Goal: Information Seeking & Learning: Check status

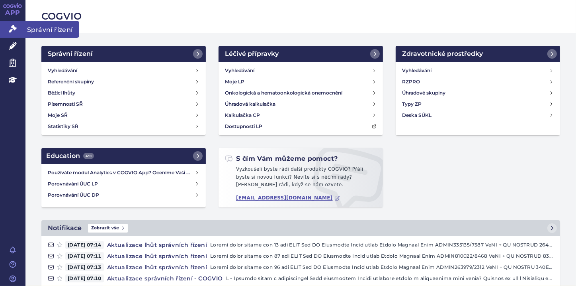
click at [10, 27] on icon at bounding box center [13, 29] width 8 height 8
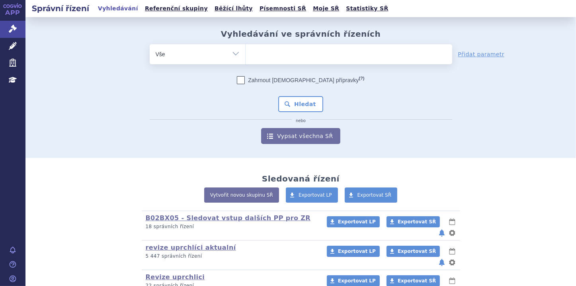
click at [232, 55] on select "Vše Spisová značka Typ SŘ Přípravek/SUKL kód Účastník/Držitel" at bounding box center [198, 53] width 96 height 18
select select "filter-file-number"
click at [150, 44] on select "Vše Spisová značka Typ SŘ Přípravek/SUKL kód Účastník/Držitel" at bounding box center [198, 53] width 96 height 18
click at [264, 52] on ul at bounding box center [349, 52] width 207 height 17
click at [246, 52] on select at bounding box center [245, 54] width 0 height 20
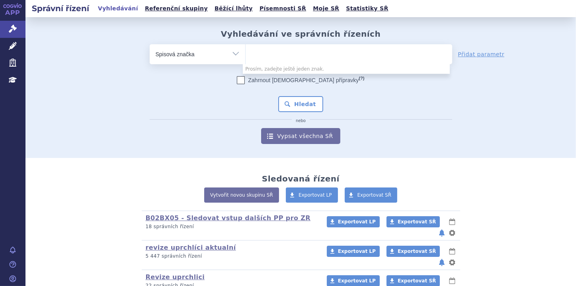
paste input "SUKLS118837/2025"
type input "SUKLS118837/2025"
select select "SUKLS118837/2025"
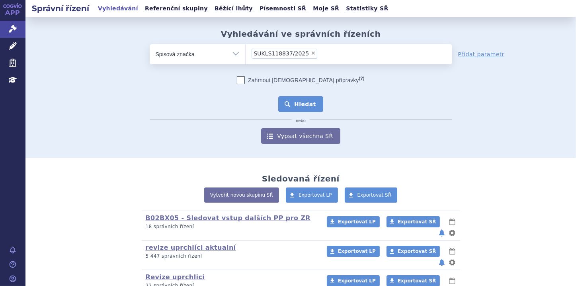
click at [307, 104] on button "Hledat" at bounding box center [300, 104] width 45 height 16
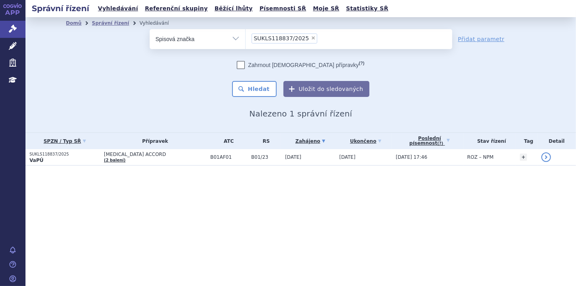
click at [311, 37] on span "×" at bounding box center [313, 37] width 5 height 5
click at [246, 37] on select "SUKLS118837/2025" at bounding box center [245, 39] width 0 height 20
select select
type input "SUKLS174607/2025"
select select "SUKLS174607/2025"
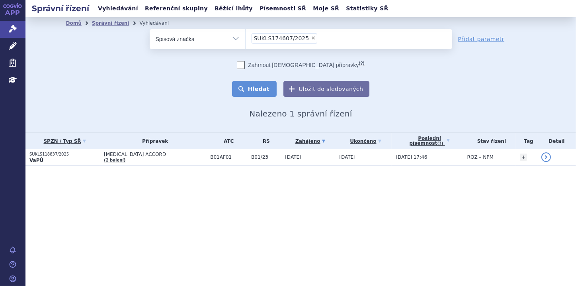
click at [264, 89] on button "Hledat" at bounding box center [254, 89] width 45 height 16
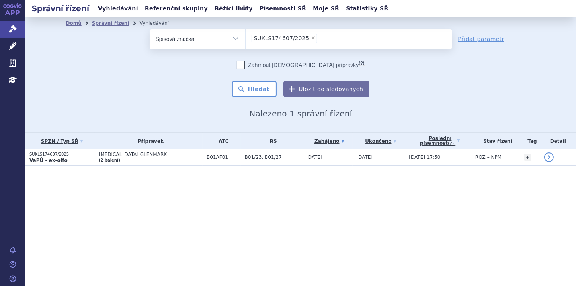
click at [311, 38] on span "×" at bounding box center [313, 37] width 5 height 5
click at [246, 38] on select "SUKLS174607/2025" at bounding box center [245, 39] width 0 height 20
select select
type input "SUKLS170841/2025"
select select "SUKLS170841/2025"
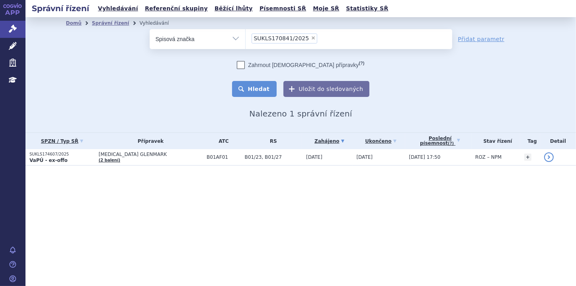
click at [266, 88] on button "Hledat" at bounding box center [254, 89] width 45 height 16
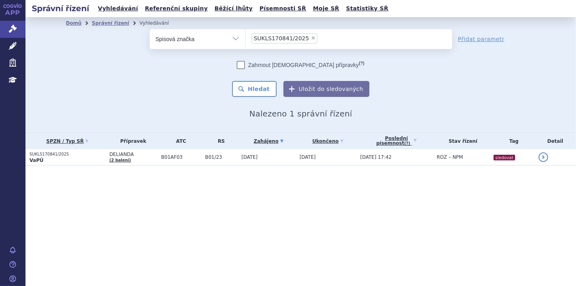
click at [311, 36] on span "×" at bounding box center [313, 37] width 5 height 5
click at [246, 36] on select "SUKLS170841/2025" at bounding box center [245, 39] width 0 height 20
select select
type input "SUKLS216932/2025"
select select "SUKLS216932/2025"
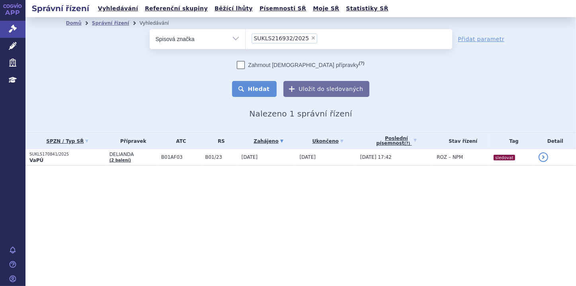
click at [263, 94] on button "Hledat" at bounding box center [254, 89] width 45 height 16
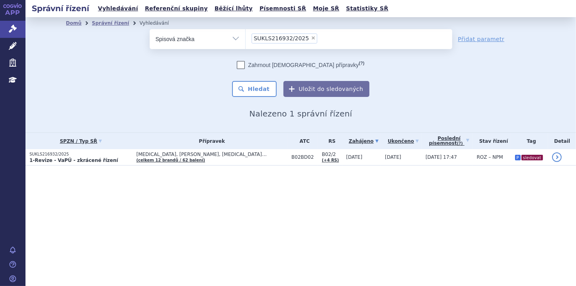
click at [311, 39] on span "×" at bounding box center [313, 37] width 5 height 5
click at [246, 39] on select "SUKLS216932/2025" at bounding box center [245, 39] width 0 height 20
select select
type input "SUKLS126576/2025"
select select "SUKLS126576/2025"
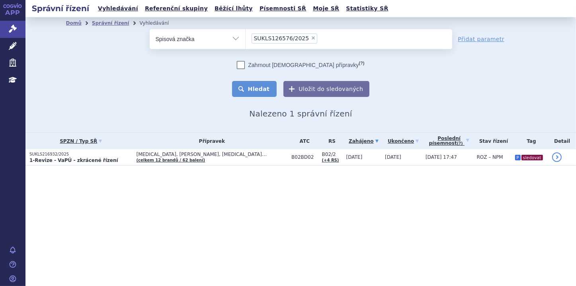
click at [261, 89] on button "Hledat" at bounding box center [254, 89] width 45 height 16
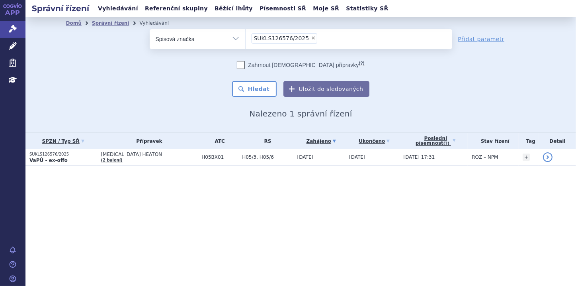
click at [176, 192] on section "Domů Správní řízení Vyhledávání Vyhledávání ve správních řízeních odstranit Vše" at bounding box center [300, 107] width 551 height 180
click at [311, 38] on span "×" at bounding box center [313, 37] width 5 height 5
click at [246, 38] on select "SUKLS126576/2025" at bounding box center [245, 39] width 0 height 20
select select
type input "SUKLS232418/2024"
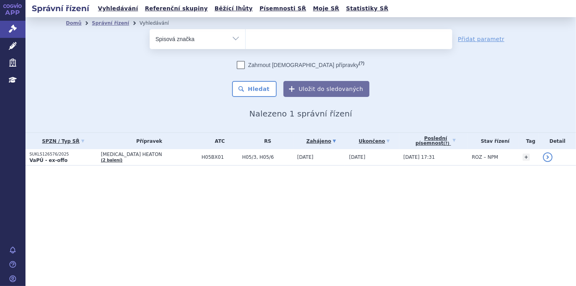
select select "SUKLS232418/2024"
click at [261, 89] on button "Hledat" at bounding box center [254, 89] width 45 height 16
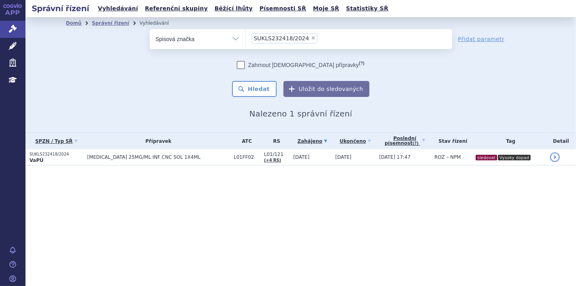
click at [311, 37] on span "×" at bounding box center [313, 37] width 5 height 5
click at [246, 37] on select "SUKLS232418/2024" at bounding box center [245, 39] width 0 height 20
select select
click at [266, 38] on ul at bounding box center [349, 37] width 207 height 17
click at [246, 38] on select at bounding box center [245, 39] width 0 height 20
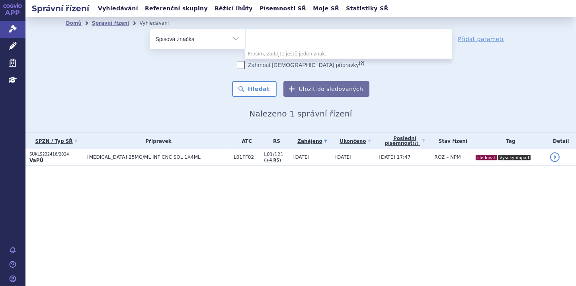
paste input "SUKLS36366/2025"
type input "SUKLS36366/2025"
select select "SUKLS36366/2025"
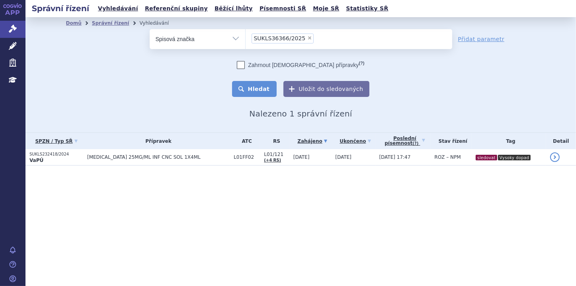
click at [266, 90] on button "Hledat" at bounding box center [254, 89] width 45 height 16
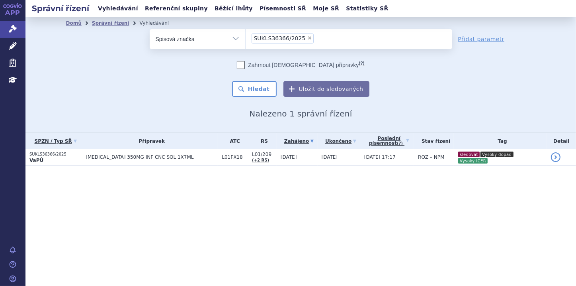
click at [307, 39] on span "×" at bounding box center [309, 37] width 5 height 5
click at [246, 39] on select "SUKLS36366/2025" at bounding box center [245, 39] width 0 height 20
select select
type input "SUKLS170300/2025"
select select "SUKLS170300/2025"
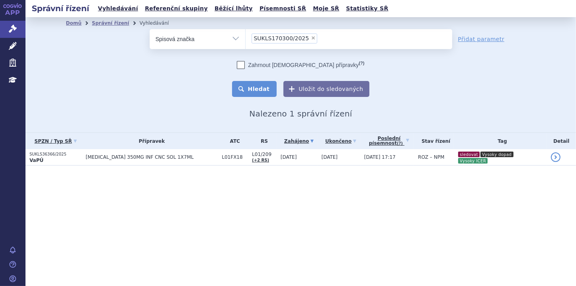
click at [262, 89] on button "Hledat" at bounding box center [254, 89] width 45 height 16
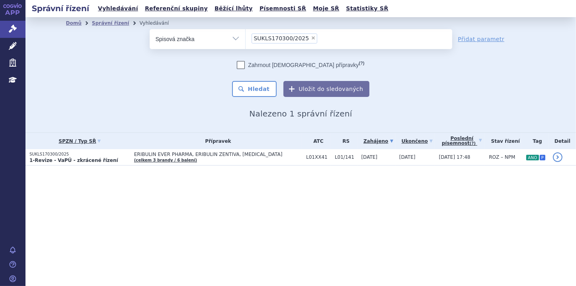
click at [311, 39] on span "×" at bounding box center [313, 37] width 5 height 5
click at [246, 39] on select "SUKLS170300/2025" at bounding box center [245, 39] width 0 height 20
select select
click at [271, 36] on ul at bounding box center [349, 37] width 207 height 17
click at [246, 36] on select at bounding box center [245, 39] width 0 height 20
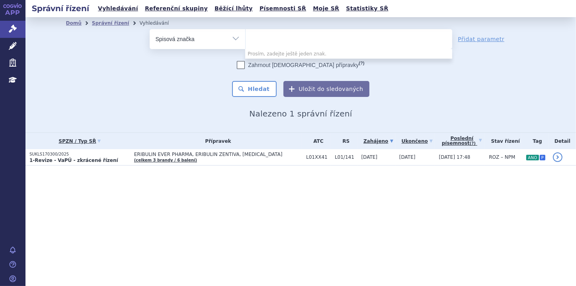
paste input "SUKLS185248/2025"
type input "SUKLS185248/2025"
select select "SUKLS185248/2025"
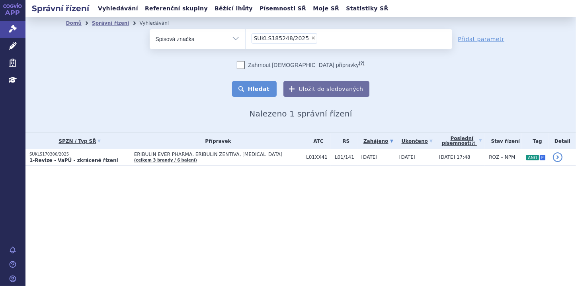
click at [263, 86] on button "Hledat" at bounding box center [254, 89] width 45 height 16
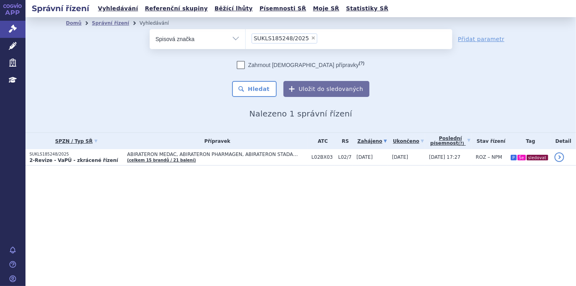
click at [311, 39] on span "×" at bounding box center [313, 37] width 5 height 5
click at [246, 39] on select "SUKLS185248/2025" at bounding box center [245, 39] width 0 height 20
select select
type input "SUKLS276396/2024"
select select "SUKLS276396/2024"
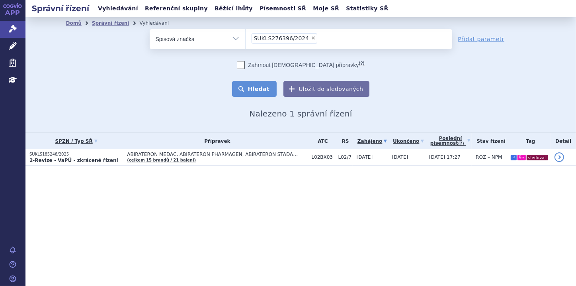
click at [258, 89] on button "Hledat" at bounding box center [254, 89] width 45 height 16
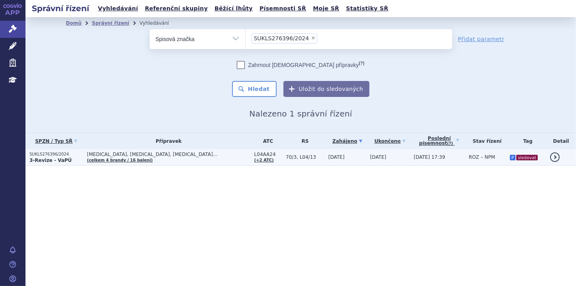
click at [47, 154] on p "SUKLS276396/2024" at bounding box center [56, 154] width 54 height 6
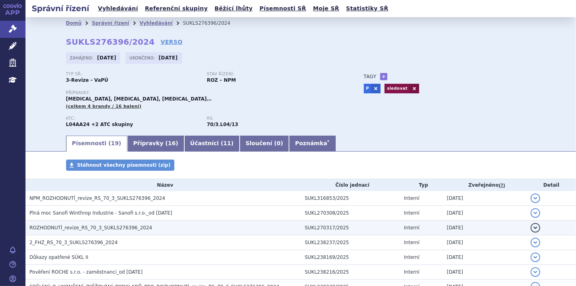
click at [131, 228] on span "ROZHODNUTÍ_revize_RS_70_3_SUKLS276396_2024" at bounding box center [90, 228] width 123 height 6
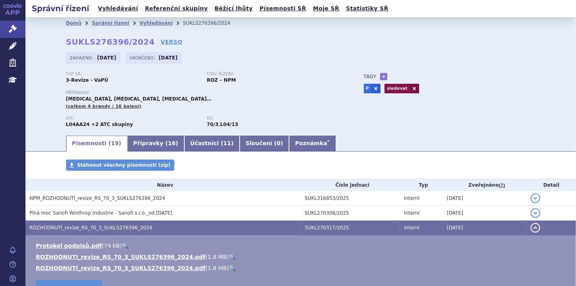
click at [229, 256] on link "🔍" at bounding box center [232, 256] width 7 height 6
click at [6, 27] on link "Správní řízení" at bounding box center [12, 29] width 25 height 17
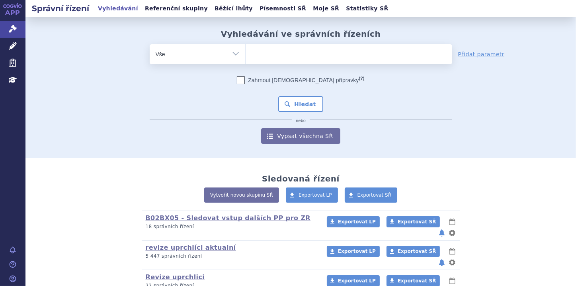
click at [233, 53] on select "Vše Spisová značka Typ SŘ Přípravek/SUKL kód Účastník/Držitel" at bounding box center [198, 53] width 96 height 18
select select "filter-file-number"
click at [150, 44] on select "Vše Spisová značka Typ SŘ Přípravek/SUKL kód Účastník/Držitel" at bounding box center [198, 53] width 96 height 18
click at [262, 56] on ul at bounding box center [349, 52] width 207 height 17
click at [246, 56] on select at bounding box center [245, 54] width 0 height 20
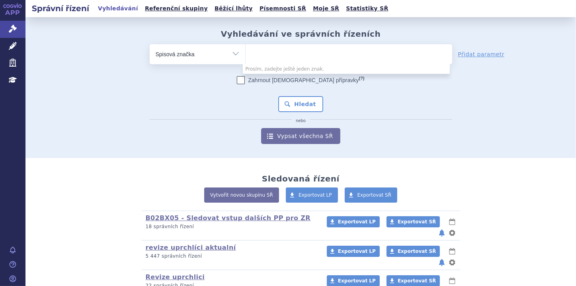
paste input "SUKLS64032/2016"
type input "SUKLS64032/2016"
select select "SUKLS64032/2016"
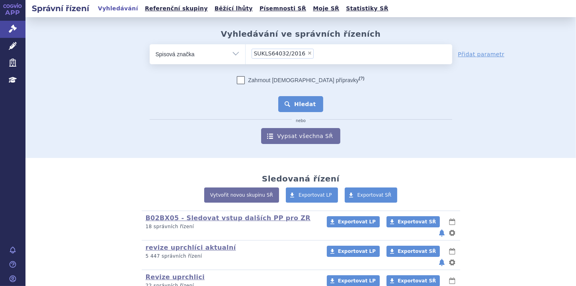
click at [304, 96] on button "Hledat" at bounding box center [300, 104] width 45 height 16
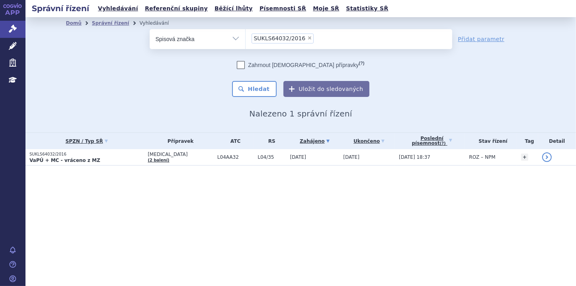
click at [307, 39] on span "×" at bounding box center [309, 37] width 5 height 5
click at [246, 39] on select "SUKLS64032/2016" at bounding box center [245, 39] width 0 height 20
select select
type input "SUKLS276396/2024"
select select "SUKLS276396/2024"
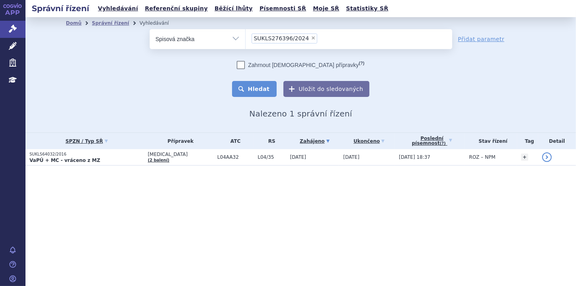
click at [263, 86] on button "Hledat" at bounding box center [254, 89] width 45 height 16
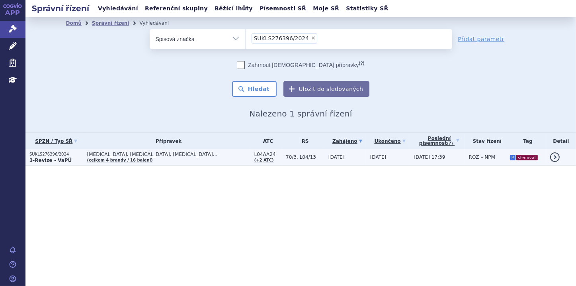
click at [57, 161] on strong "3-Revize - VaPÚ" at bounding box center [50, 160] width 42 height 6
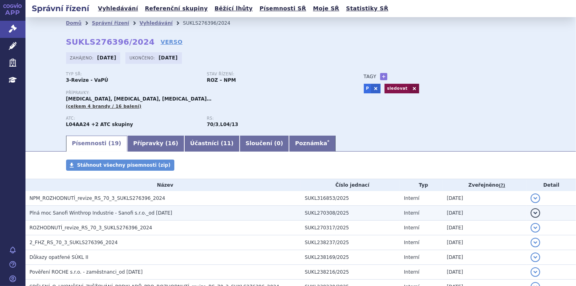
click at [124, 215] on span "Plná moc Sanofi Winthrop Industrie - Sanofi s.r.o._od [DATE]" at bounding box center [100, 213] width 143 height 6
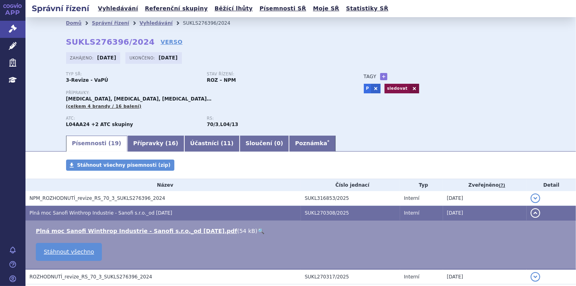
click at [532, 213] on button "detail" at bounding box center [536, 213] width 10 height 10
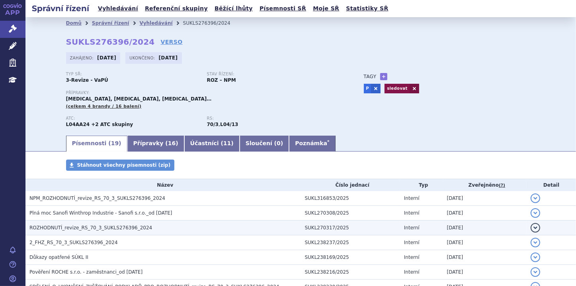
click at [104, 228] on span "ROZHODNUTÍ_revize_RS_70_3_SUKLS276396_2024" at bounding box center [90, 228] width 123 height 6
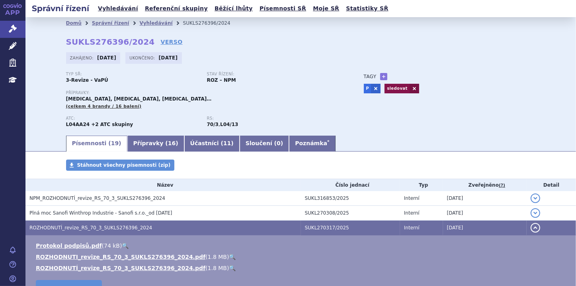
click at [229, 257] on link "🔍" at bounding box center [232, 256] width 7 height 6
click at [14, 29] on icon at bounding box center [13, 29] width 8 height 8
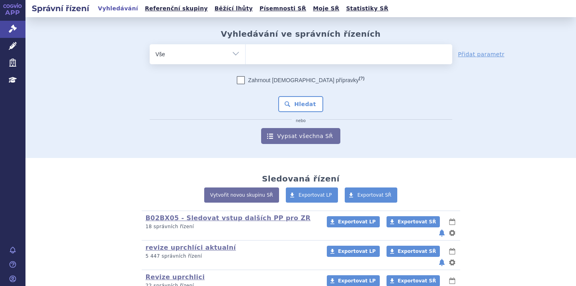
click at [252, 48] on li at bounding box center [254, 53] width 4 height 12
click at [246, 48] on select at bounding box center [245, 54] width 0 height 20
paste input "SUKLS182472/2025"
type input "SUKLS182472/2025"
select select "SUKLS182472/2025"
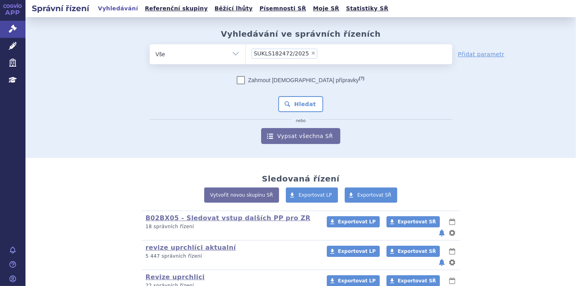
click at [231, 51] on select "Vše Spisová značka Typ SŘ Přípravek/SUKL kód Účastník/Držitel" at bounding box center [198, 53] width 96 height 18
select select "filter-file-number"
click at [150, 44] on select "Vše Spisová značka Typ SŘ Přípravek/SUKL kód Účastník/Držitel" at bounding box center [198, 53] width 96 height 18
click at [270, 53] on ul at bounding box center [349, 52] width 207 height 17
click at [246, 53] on select at bounding box center [245, 54] width 0 height 20
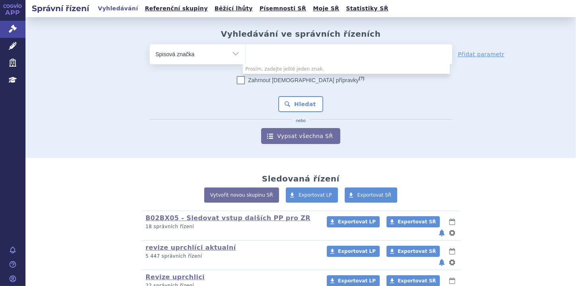
paste input "SUKLS182472/2025"
type input "SUKLS182472/2025"
select select "SUKLS182472/2025"
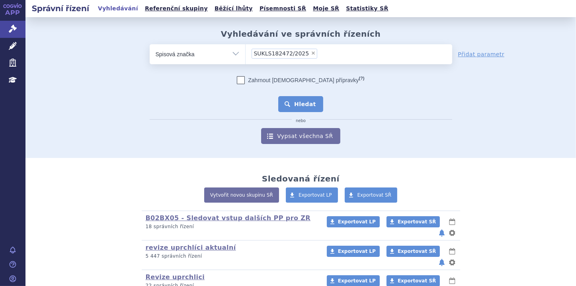
click at [300, 108] on button "Hledat" at bounding box center [300, 104] width 45 height 16
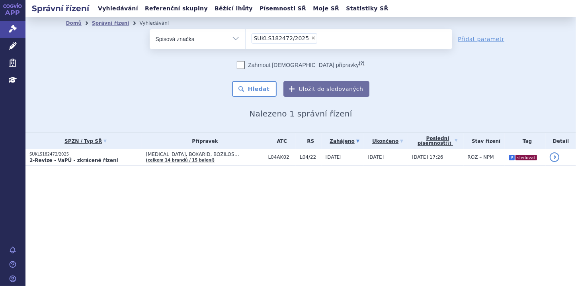
click at [311, 38] on span "×" at bounding box center [313, 37] width 5 height 5
click at [246, 38] on select "SUKLS182472/2025" at bounding box center [245, 39] width 0 height 20
select select
type input "SUKLS170387/2025"
select select "SUKLS170387/2025"
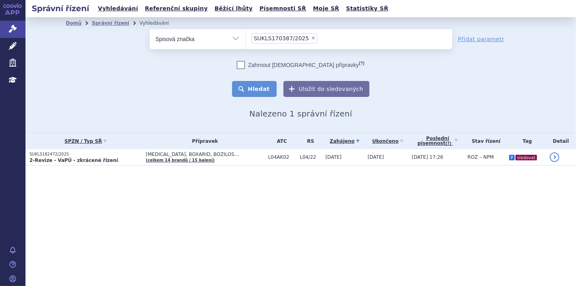
click at [258, 86] on button "Hledat" at bounding box center [254, 89] width 45 height 16
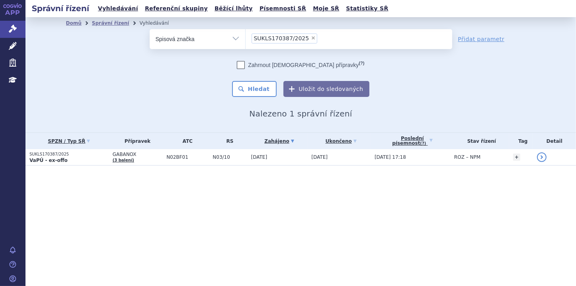
click at [311, 37] on span "×" at bounding box center [313, 37] width 5 height 5
click at [246, 37] on select "SUKLS170387/2025" at bounding box center [245, 39] width 0 height 20
select select
type input "SUKLS174804/2025"
select select "SUKLS174804/2025"
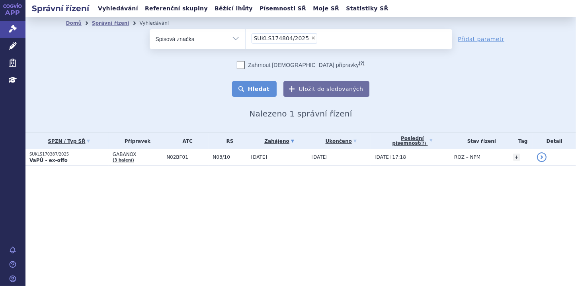
click at [256, 91] on button "Hledat" at bounding box center [254, 89] width 45 height 16
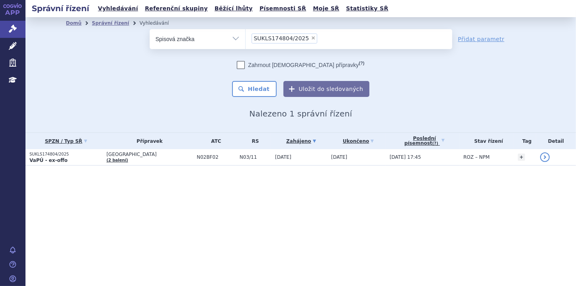
click at [311, 39] on span "×" at bounding box center [313, 37] width 5 height 5
click at [246, 39] on select "SUKLS174804/2025" at bounding box center [245, 39] width 0 height 20
select select
type input "SUKLS174772/2025"
select select "SUKLS174772/2025"
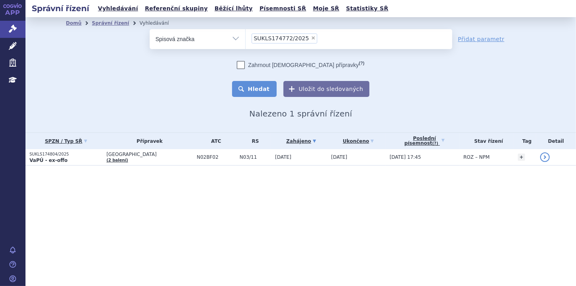
click at [269, 86] on button "Hledat" at bounding box center [254, 89] width 45 height 16
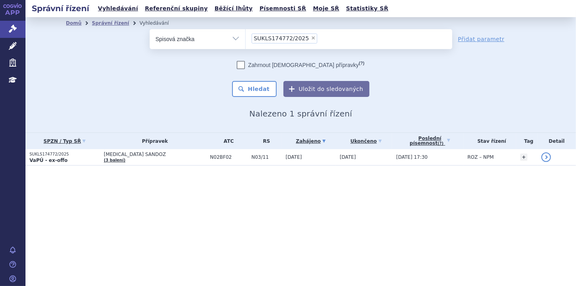
click at [311, 36] on span "×" at bounding box center [313, 37] width 5 height 5
click at [246, 36] on select "SUKLS174772/2025" at bounding box center [245, 39] width 0 height 20
select select
type input "SUKLS81529/2025"
select select "SUKLS81529/2025"
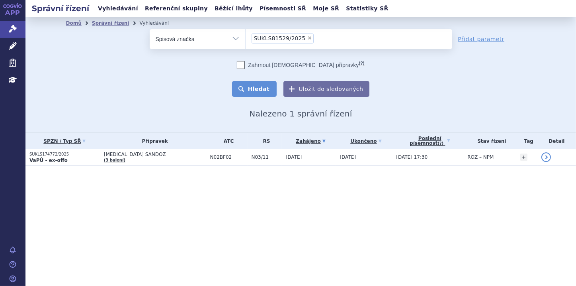
click at [258, 84] on button "Hledat" at bounding box center [254, 89] width 45 height 16
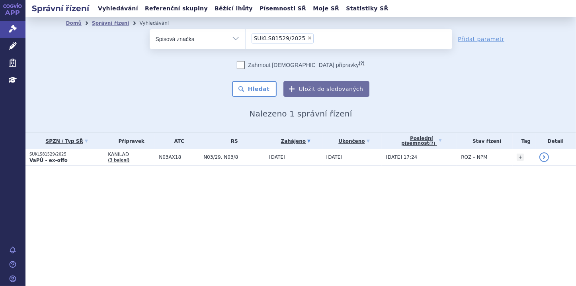
click at [307, 36] on span "×" at bounding box center [309, 37] width 5 height 5
click at [246, 36] on select "SUKLS81529/2025" at bounding box center [245, 39] width 0 height 20
select select
type input "SUKLS120579/2025"
select select "SUKLS120579/2025"
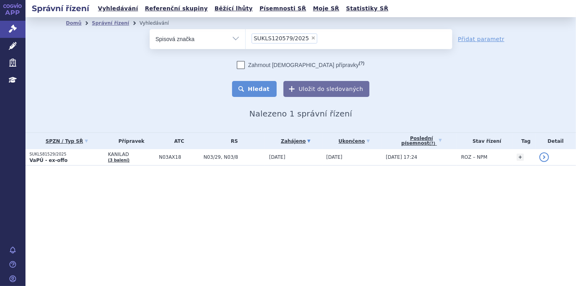
click at [261, 88] on button "Hledat" at bounding box center [254, 89] width 45 height 16
click at [311, 36] on span "×" at bounding box center [313, 37] width 5 height 5
click at [246, 36] on select "SUKLS120579/2025" at bounding box center [245, 39] width 0 height 20
select select
type input "SUKLS174755/2025"
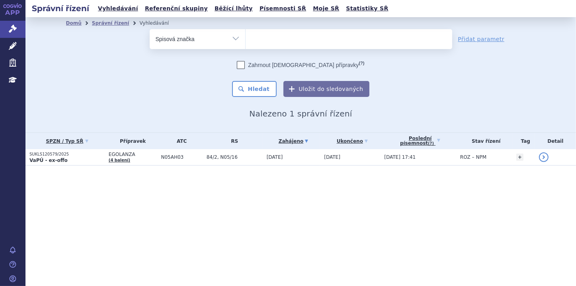
select select "SUKLS174755/2025"
click at [259, 87] on button "Hledat" at bounding box center [254, 89] width 45 height 16
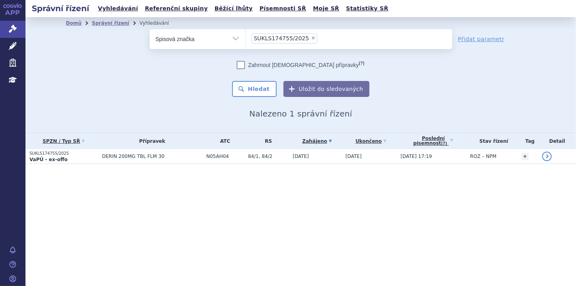
click at [311, 37] on span "×" at bounding box center [313, 37] width 5 height 5
click at [246, 37] on select "SUKLS174755/2025" at bounding box center [245, 39] width 0 height 20
select select
type input "SUKLS116831/2025"
select select "SUKLS116831/2025"
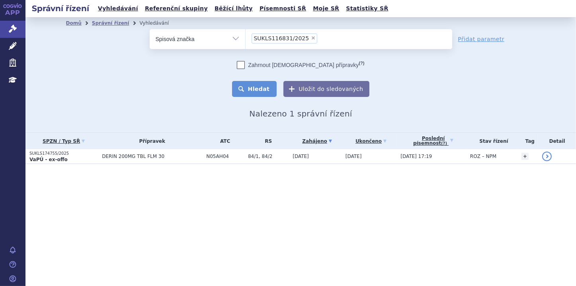
click at [254, 92] on button "Hledat" at bounding box center [254, 89] width 45 height 16
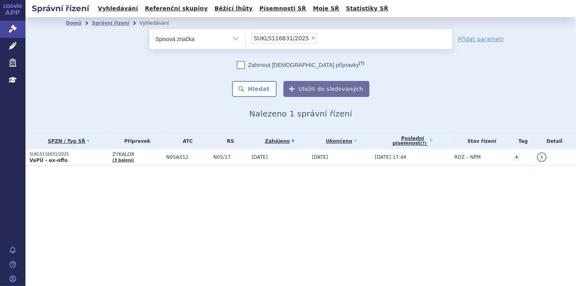
click at [311, 36] on span "×" at bounding box center [313, 37] width 5 height 5
click at [246, 36] on select "SUKLS116831/2025" at bounding box center [245, 39] width 0 height 20
select select
type input "SUKLS170409/2025"
select select "SUKLS170409/2025"
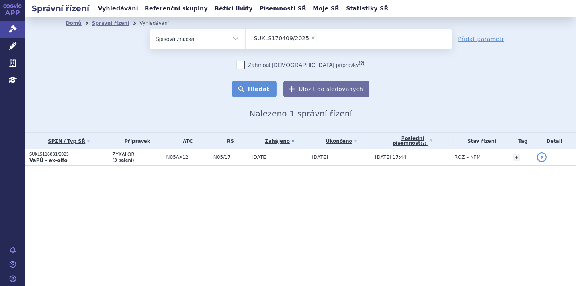
click at [257, 88] on button "Hledat" at bounding box center [254, 89] width 45 height 16
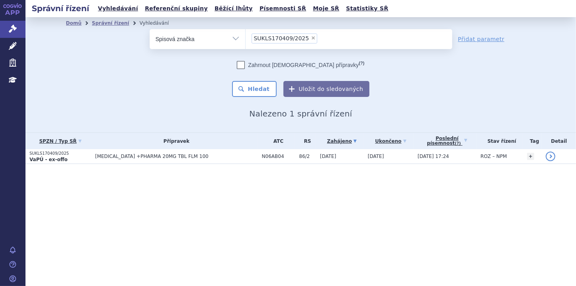
click at [311, 39] on span "×" at bounding box center [313, 37] width 5 height 5
click at [246, 39] on select "SUKLS170409/2025" at bounding box center [245, 39] width 0 height 20
select select
type input "SUKLS174680/2025"
select select "SUKLS174680/2025"
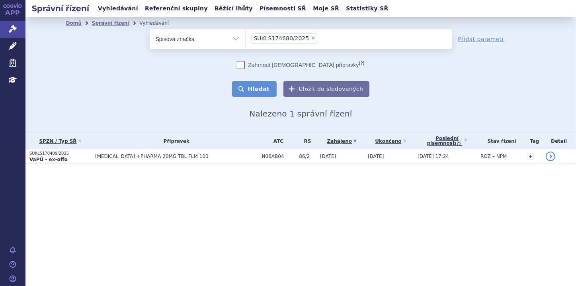
click at [263, 87] on button "Hledat" at bounding box center [254, 89] width 45 height 16
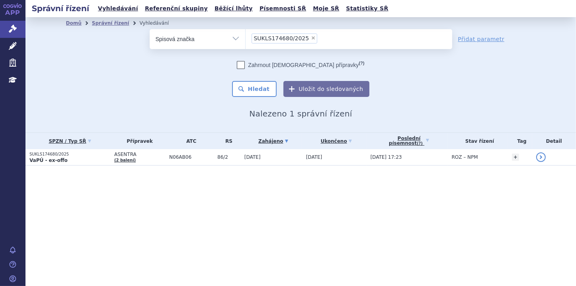
click at [311, 40] on span "×" at bounding box center [313, 37] width 5 height 5
click at [246, 40] on select "SUKLS174680/2025" at bounding box center [245, 39] width 0 height 20
select select
type input "SUKLS174657/2025"
select select "SUKLS174657/2025"
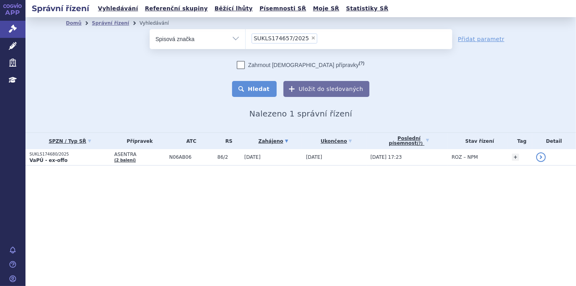
click at [259, 89] on button "Hledat" at bounding box center [254, 89] width 45 height 16
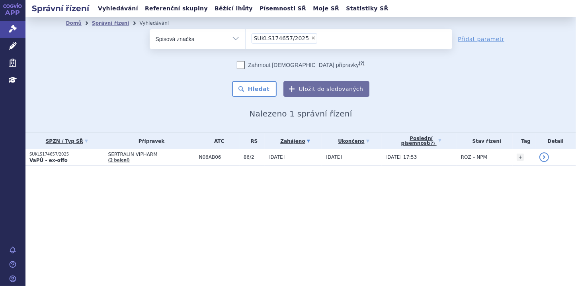
click at [311, 39] on span "×" at bounding box center [313, 37] width 5 height 5
click at [246, 39] on select "SUKLS174657/2025" at bounding box center [245, 39] width 0 height 20
select select
type input "SUKLS174712/2025"
select select "SUKLS174712/2025"
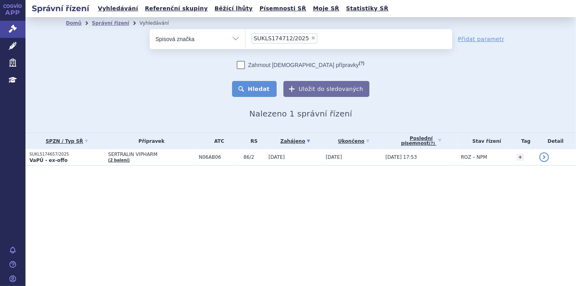
click at [271, 88] on button "Hledat" at bounding box center [254, 89] width 45 height 16
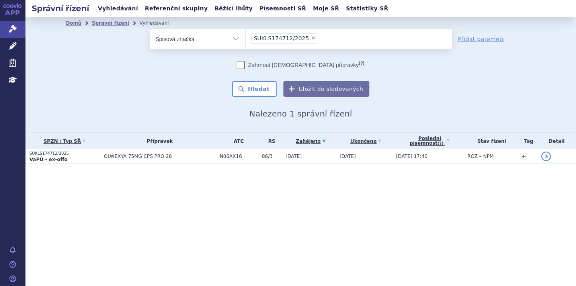
click at [311, 37] on span "×" at bounding box center [313, 37] width 5 height 5
click at [246, 37] on select "SUKLS174712/2025" at bounding box center [245, 39] width 0 height 20
select select
type input "SUKLS185301/2025"
select select "SUKLS185301/2025"
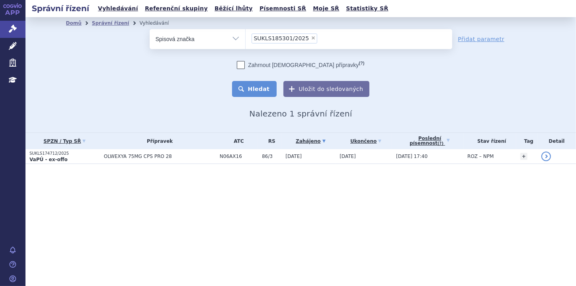
click at [266, 88] on button "Hledat" at bounding box center [254, 89] width 45 height 16
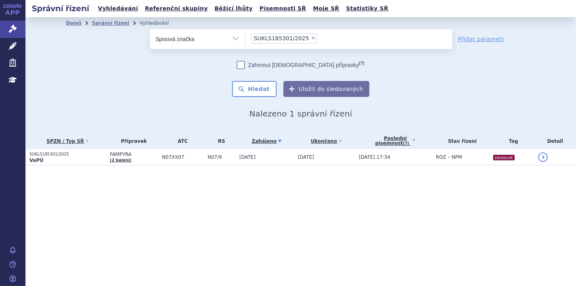
click at [309, 36] on li "× SUKLS185301/2025" at bounding box center [285, 38] width 66 height 10
click at [246, 36] on select "SUKLS185301/2025" at bounding box center [245, 39] width 0 height 20
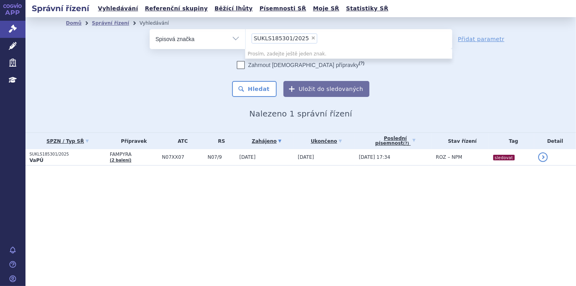
click at [311, 39] on span "×" at bounding box center [313, 37] width 5 height 5
click at [246, 39] on select "SUKLS185301/2025" at bounding box center [245, 39] width 0 height 20
select select
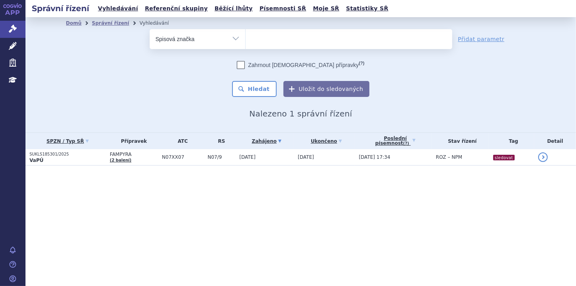
click at [235, 39] on select "Vše Spisová značka Typ SŘ Přípravek/SUKL kód Účastník/Držitel" at bounding box center [198, 38] width 96 height 18
select select "filter-all"
click at [150, 29] on select "Vše Spisová značka Typ SŘ Přípravek/SUKL kód Účastník/Držitel" at bounding box center [198, 38] width 96 height 18
click at [276, 39] on ul at bounding box center [349, 37] width 207 height 17
click at [246, 39] on select at bounding box center [245, 39] width 0 height 20
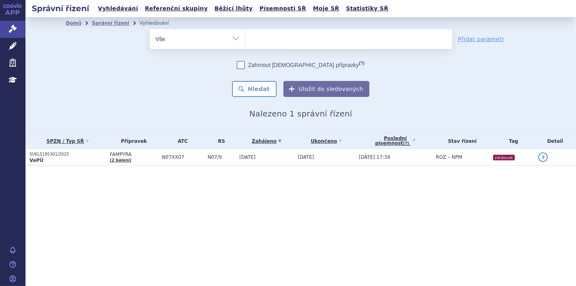
paste input "0083443"
type input "0083443"
select select "0083443"
click at [272, 89] on button "Hledat" at bounding box center [254, 89] width 45 height 16
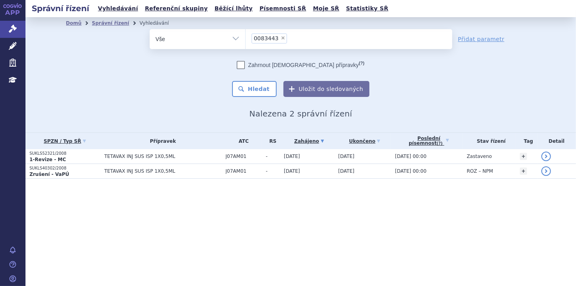
click at [245, 65] on icon at bounding box center [241, 65] width 8 height 8
click at [244, 65] on input "Zahrnout [DEMOGRAPHIC_DATA] přípravky (?)" at bounding box center [241, 66] width 5 height 5
checkbox input "true"
click at [262, 88] on button "Hledat" at bounding box center [254, 89] width 45 height 16
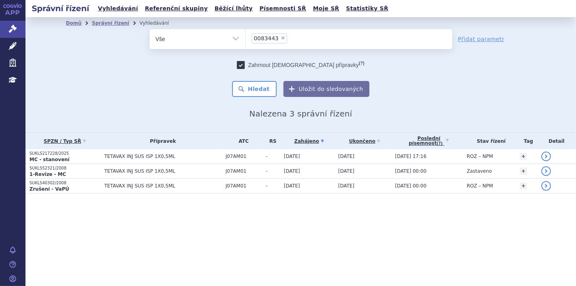
click at [281, 39] on span "×" at bounding box center [283, 37] width 5 height 5
click at [246, 39] on select "0083443" at bounding box center [245, 39] width 0 height 20
select select
type input "SUKLS92633/2025"
select select "SUKLS92633/2025"
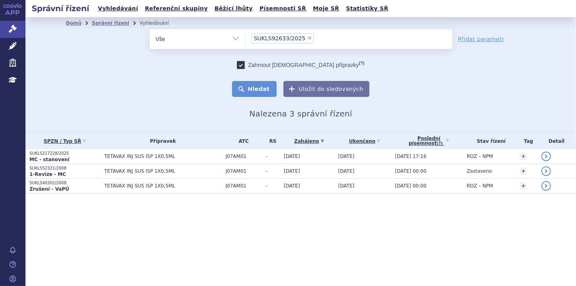
click at [249, 90] on button "Hledat" at bounding box center [254, 89] width 45 height 16
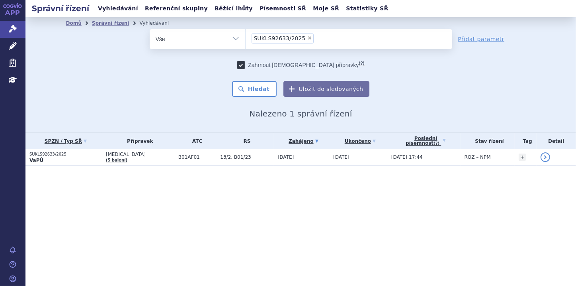
click at [307, 37] on span "×" at bounding box center [309, 37] width 5 height 5
click at [246, 37] on select "SUKLS92633/2025" at bounding box center [245, 39] width 0 height 20
select select
click at [233, 37] on select "Vše Spisová značka Typ SŘ Přípravek/SUKL kód Účastník/Držitel" at bounding box center [198, 38] width 96 height 18
select select "filter-file-number"
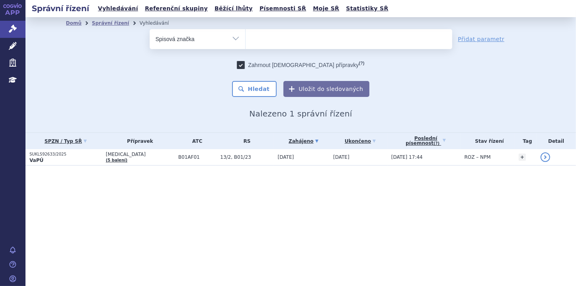
click at [150, 29] on select "Vše Spisová značka Typ SŘ Přípravek/SUKL kód Účastník/Držitel" at bounding box center [198, 38] width 96 height 18
click at [264, 41] on ul at bounding box center [349, 37] width 207 height 17
click at [246, 41] on select at bounding box center [245, 39] width 0 height 20
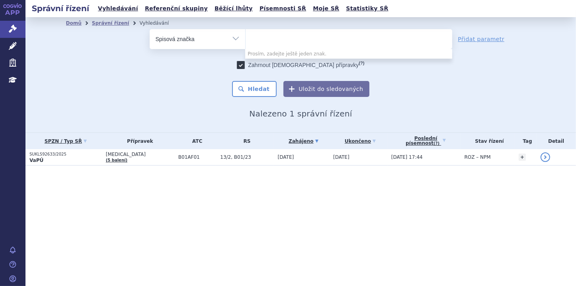
paste input "SUKLS179857/2025"
type input "SUKLS179857/2025"
select select "SUKLS179857/2025"
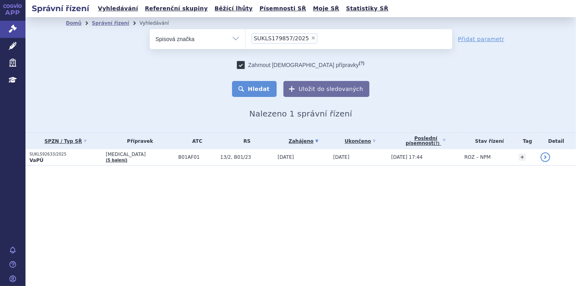
click at [268, 90] on button "Hledat" at bounding box center [254, 89] width 45 height 16
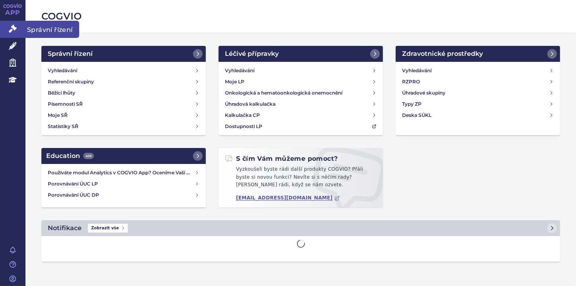
click at [15, 28] on icon at bounding box center [13, 29] width 8 height 8
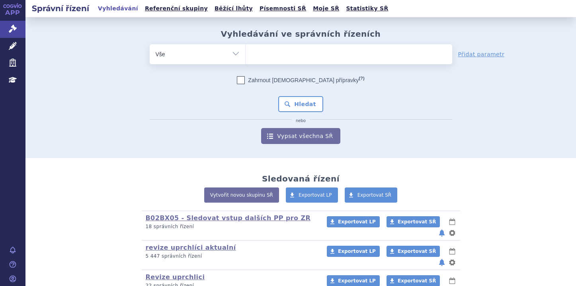
click at [229, 55] on select "Vše Spisová značka Typ SŘ Přípravek/SUKL kód Účastník/Držitel" at bounding box center [198, 53] width 96 height 18
select select "filter-file-number"
click at [150, 44] on select "Vše Spisová značka Typ SŘ Přípravek/SUKL kód Účastník/Držitel" at bounding box center [198, 53] width 96 height 18
click at [271, 57] on ul at bounding box center [349, 52] width 207 height 17
click at [246, 57] on select at bounding box center [245, 54] width 0 height 20
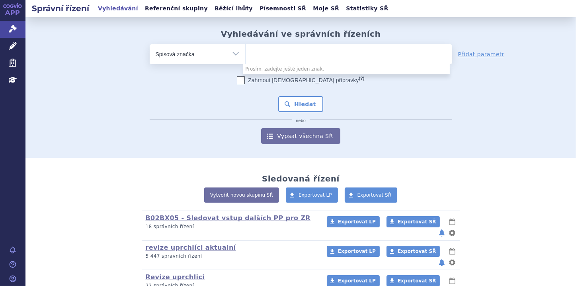
paste input "SUKLS318214/2024"
type input "SUKLS318214/2024"
select select "SUKLS318214/2024"
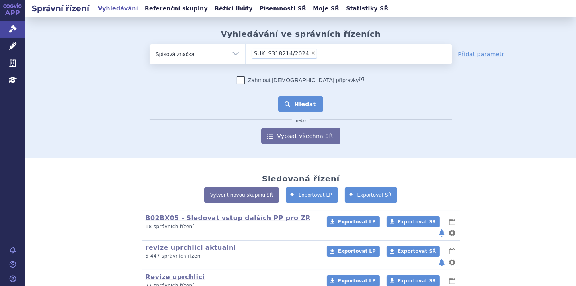
click at [293, 107] on button "Hledat" at bounding box center [300, 104] width 45 height 16
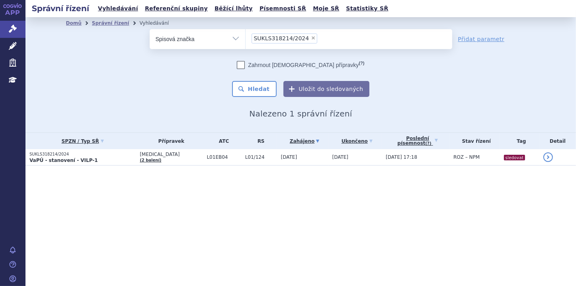
click at [311, 40] on span "×" at bounding box center [313, 37] width 5 height 5
click at [246, 40] on select "SUKLS318214/2024" at bounding box center [245, 39] width 0 height 20
select select
type input "SUKLS269531/2023"
select select "SUKLS269531/2023"
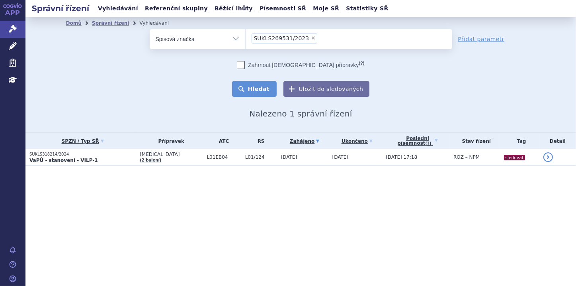
click at [256, 87] on button "Hledat" at bounding box center [254, 89] width 45 height 16
